Goal: Task Accomplishment & Management: Complete application form

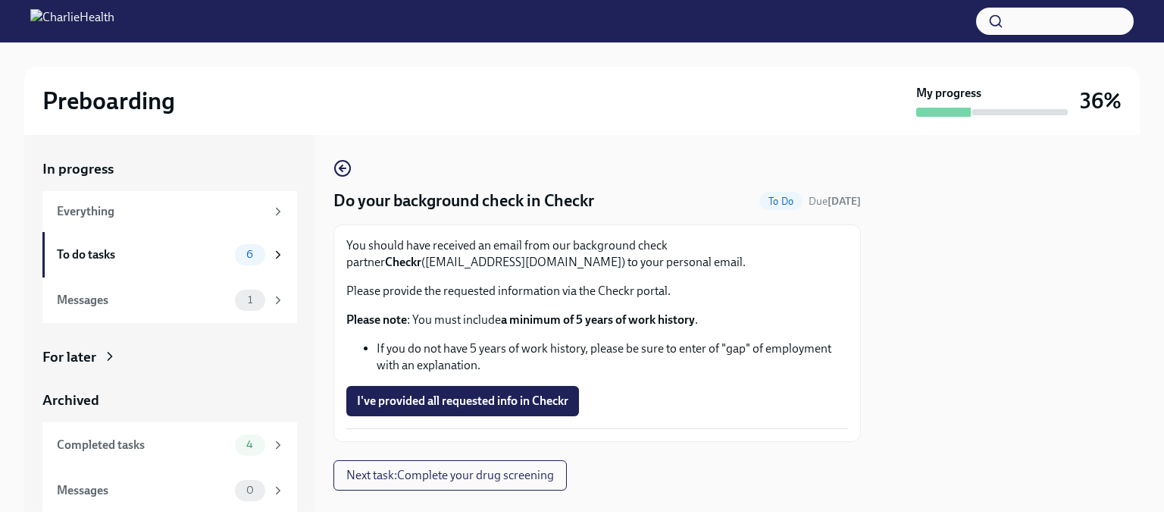
scroll to position [27, 0]
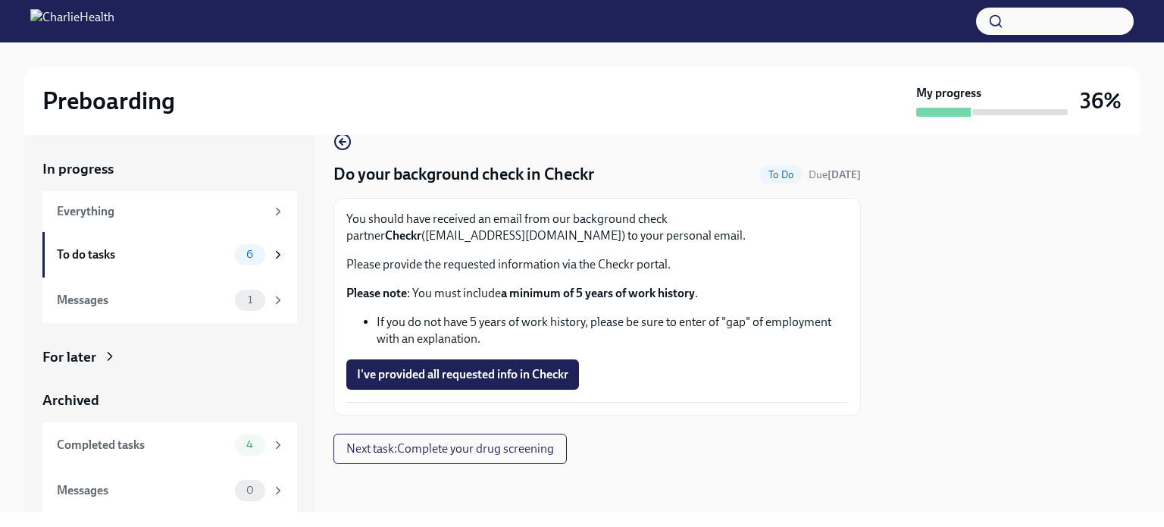
click at [724, 269] on p "Please provide the requested information via the Checkr portal." at bounding box center [597, 264] width 502 height 17
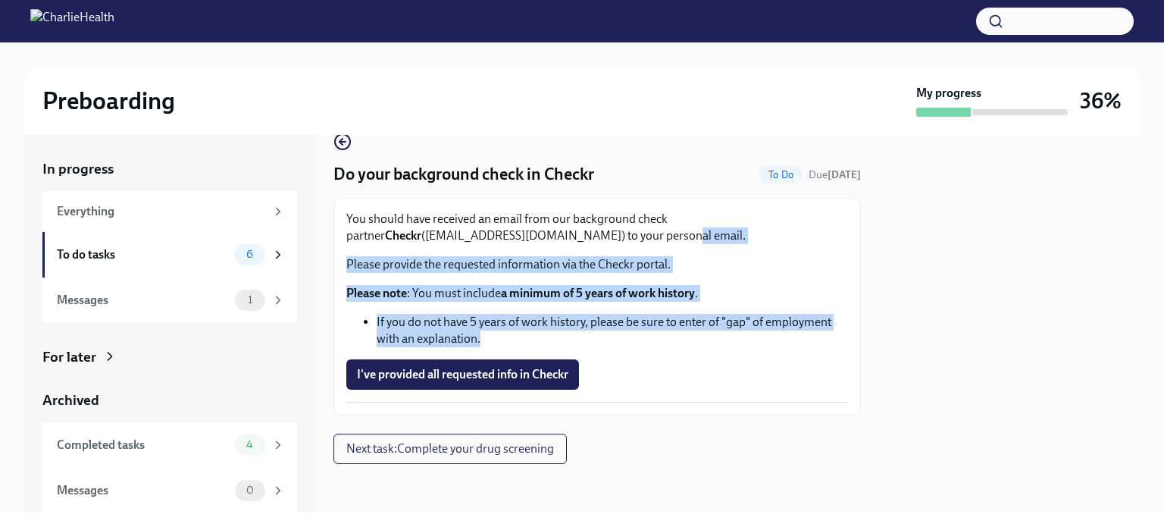
drag, startPoint x: 594, startPoint y: 239, endPoint x: 709, endPoint y: 336, distance: 150.6
click at [709, 336] on div "You should have received an email from our background check partner Checkr ([EM…" at bounding box center [597, 279] width 502 height 136
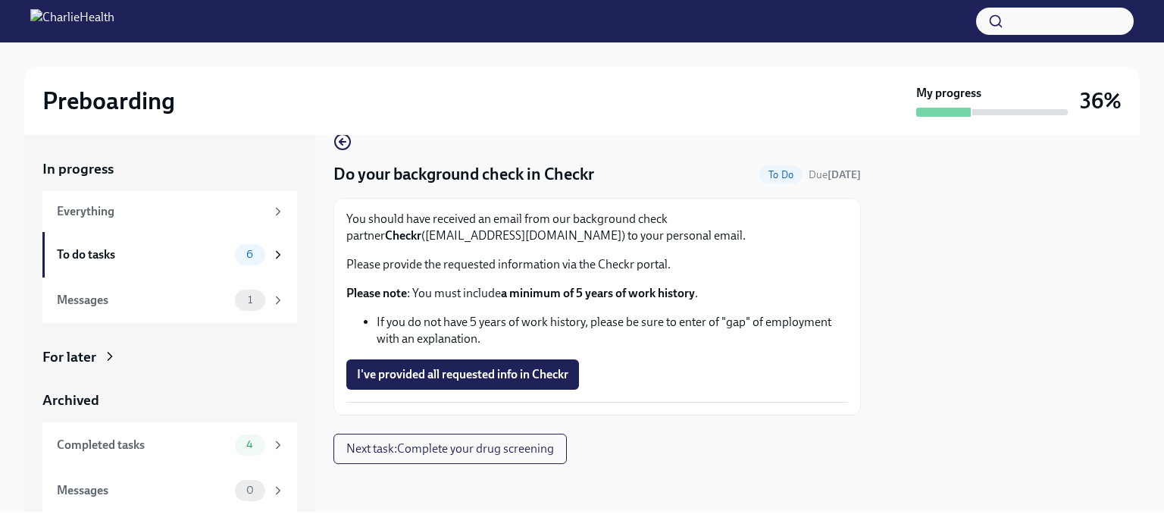
click at [797, 393] on div "You should have received an email from our background check partner Checkr ([EM…" at bounding box center [597, 307] width 502 height 192
click at [508, 372] on span "I've provided all requested info in Checkr" at bounding box center [462, 374] width 211 height 15
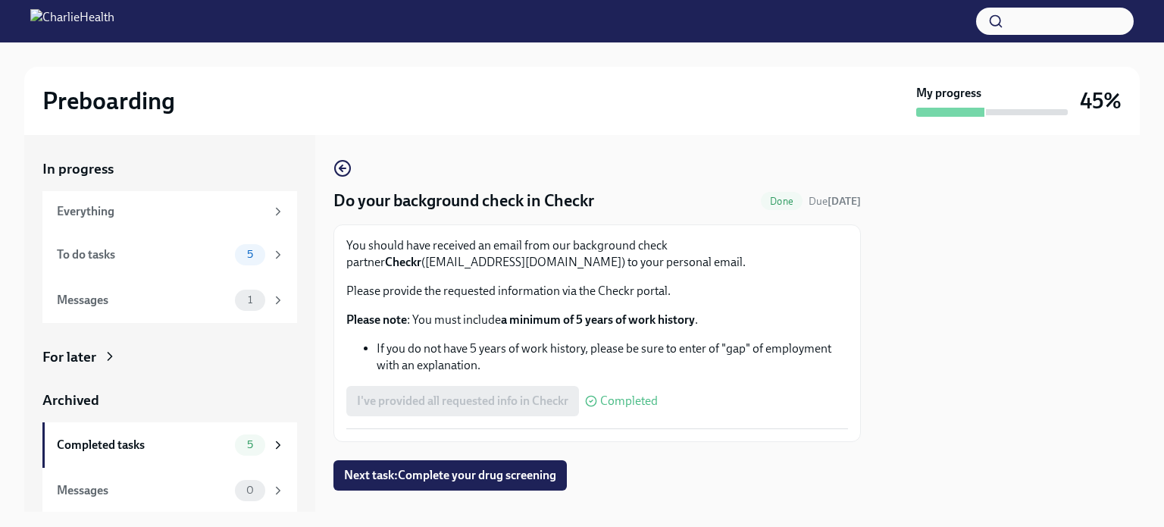
click at [491, 477] on span "Next task : Complete your drug screening" at bounding box center [450, 475] width 212 height 15
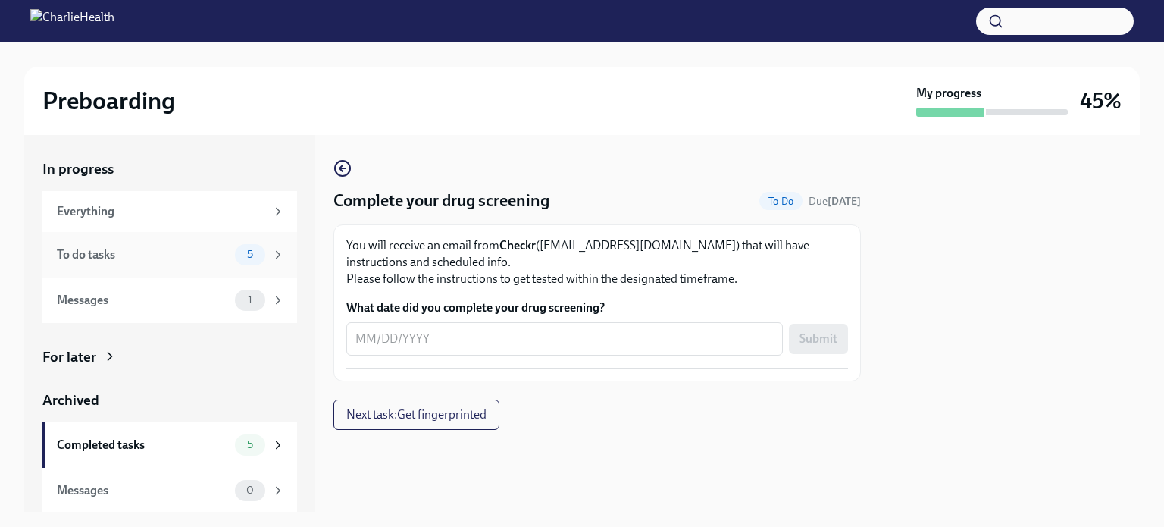
click at [149, 261] on div "To do tasks" at bounding box center [143, 254] width 172 height 17
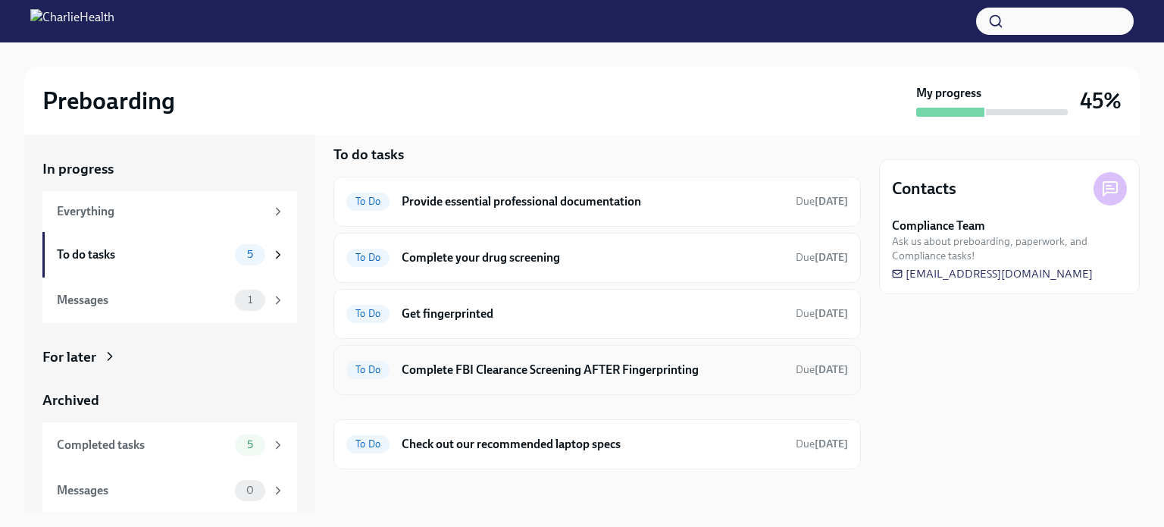
scroll to position [18, 0]
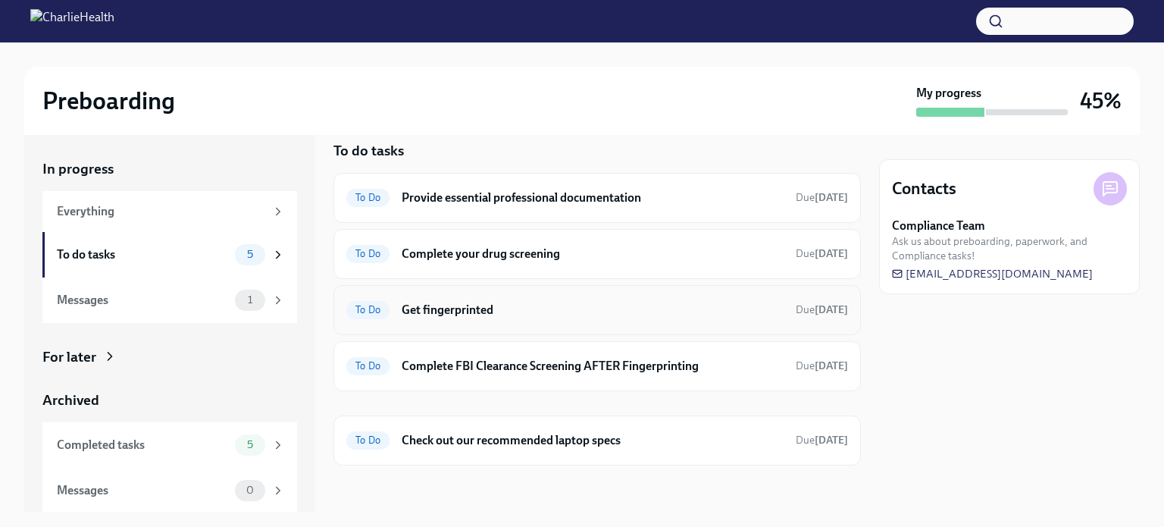
click at [549, 306] on h6 "Get fingerprinted" at bounding box center [593, 310] width 382 height 17
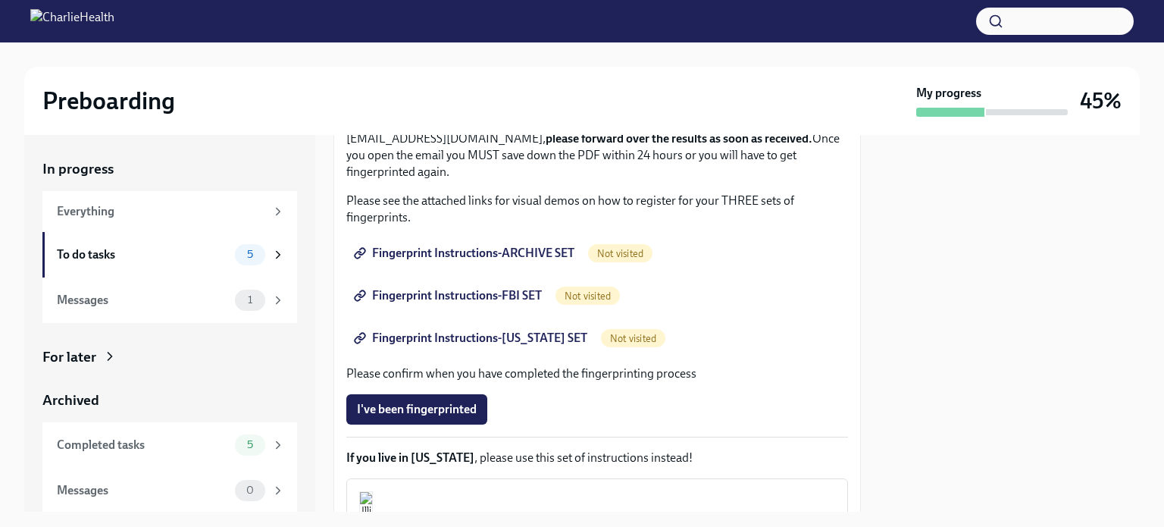
scroll to position [179, 0]
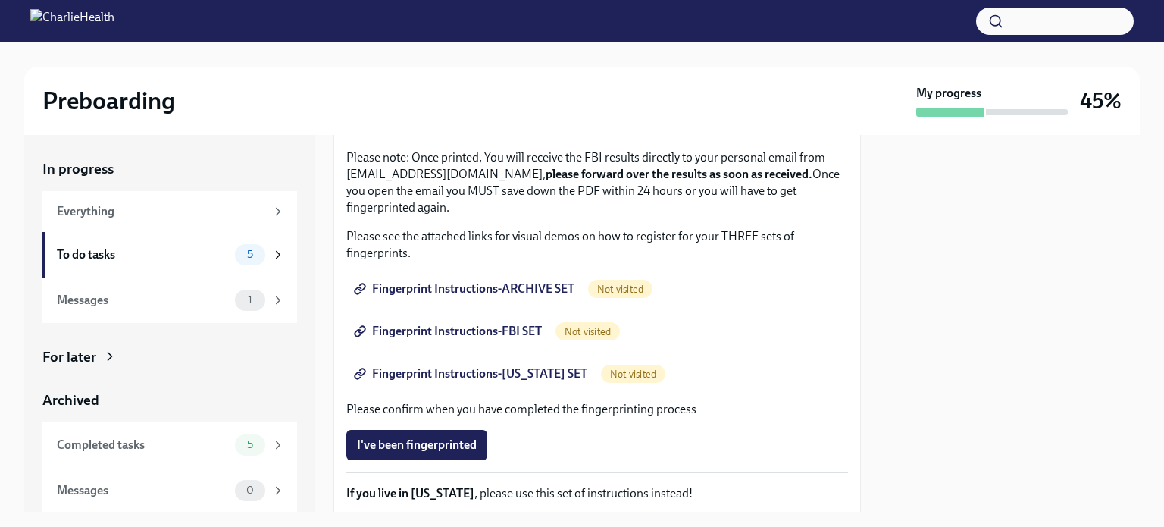
click at [503, 287] on span "Fingerprint Instructions-ARCHIVE SET" at bounding box center [465, 288] width 217 height 15
